Goal: Use online tool/utility

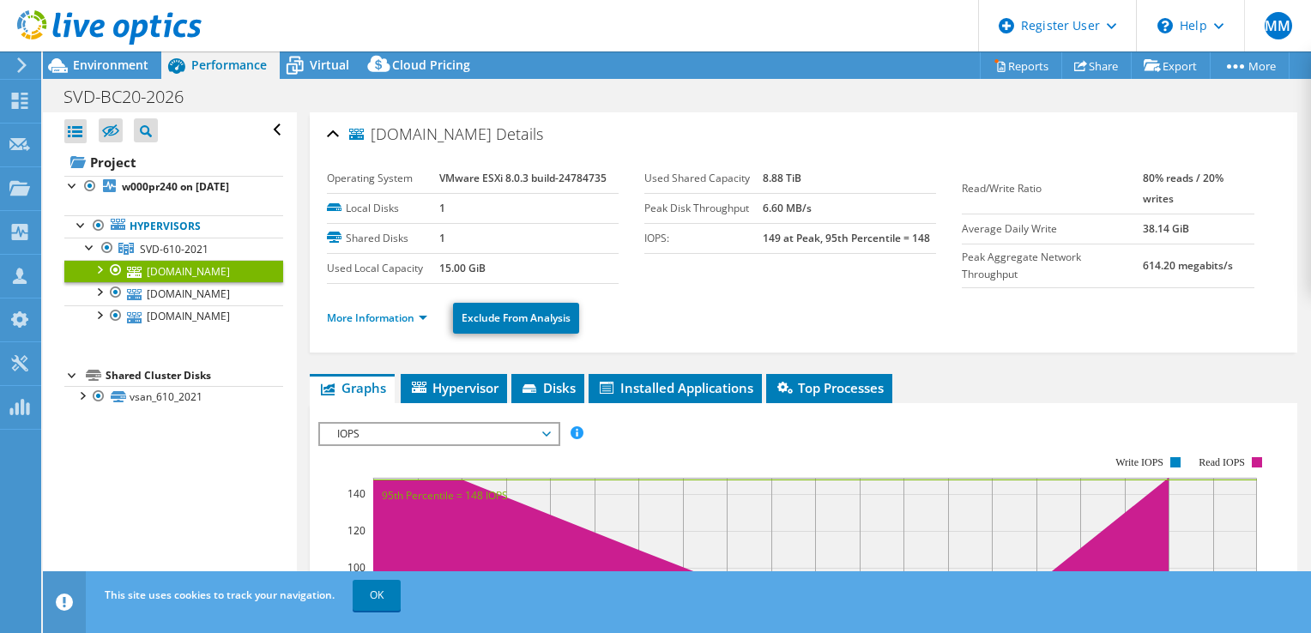
select select "EUFrankfurt"
select select "EUR"
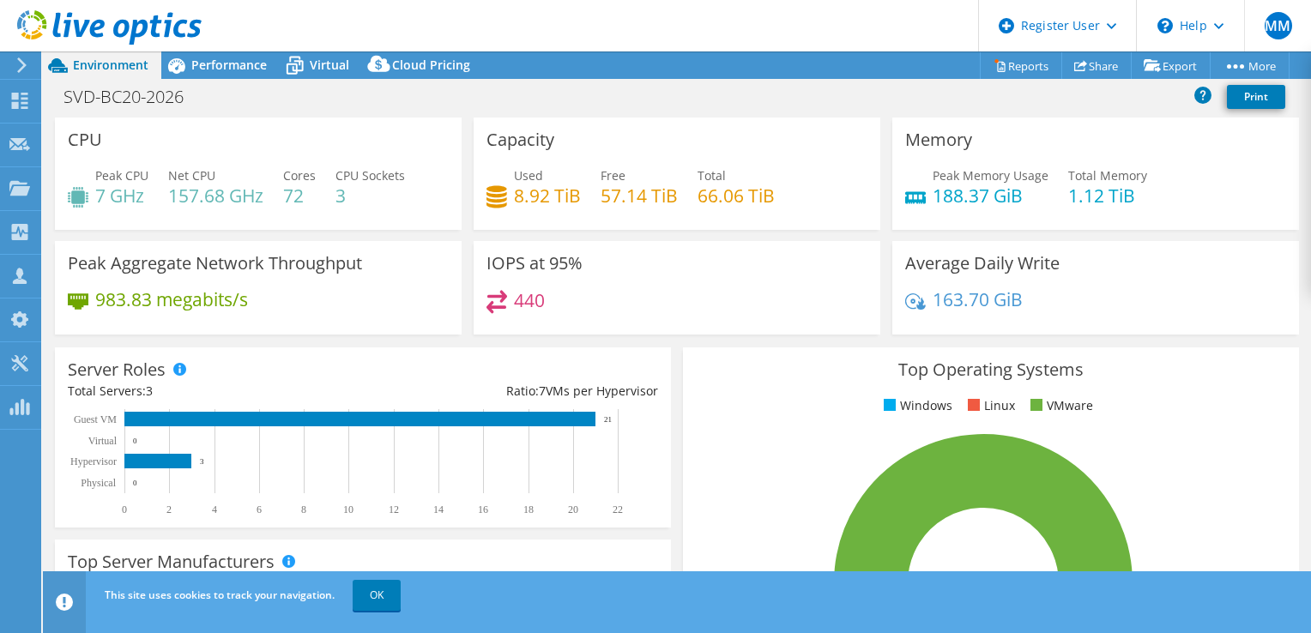
select select "EUFrankfurt"
select select "EUR"
